Goal: Find specific page/section: Find specific page/section

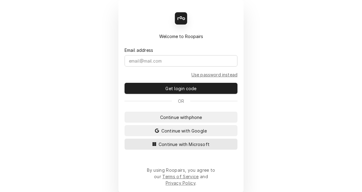
click at [174, 148] on span "Continue with Microsoft" at bounding box center [183, 144] width 53 height 6
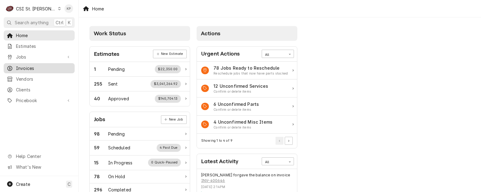
click at [23, 65] on span "Invoices" at bounding box center [44, 68] width 56 height 6
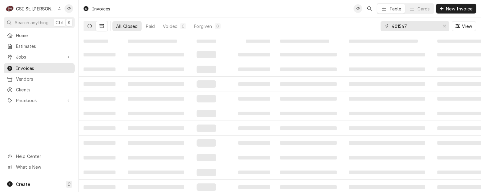
click at [89, 25] on icon "Dynamic Content Wrapper" at bounding box center [89, 26] width 4 height 4
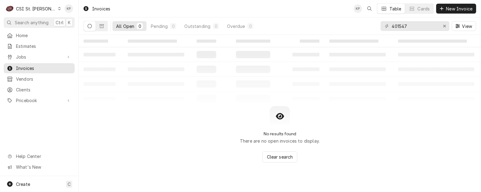
click at [123, 24] on div "All Open" at bounding box center [125, 26] width 18 height 6
